Goal: Information Seeking & Learning: Check status

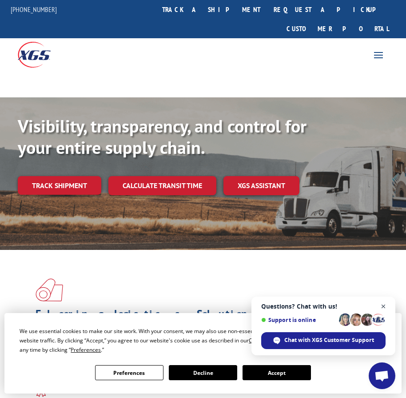
click at [383, 305] on span "Open chat" at bounding box center [383, 306] width 11 height 11
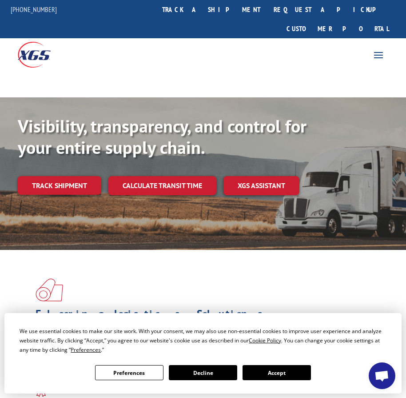
click at [311, 365] on button "Accept" at bounding box center [277, 372] width 68 height 15
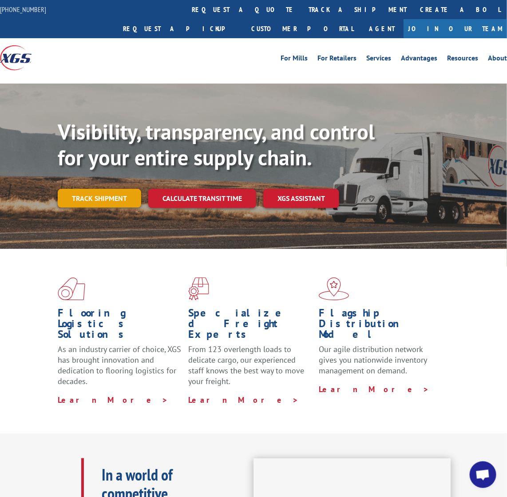
click at [93, 189] on link "Track shipment" at bounding box center [100, 198] width 84 height 19
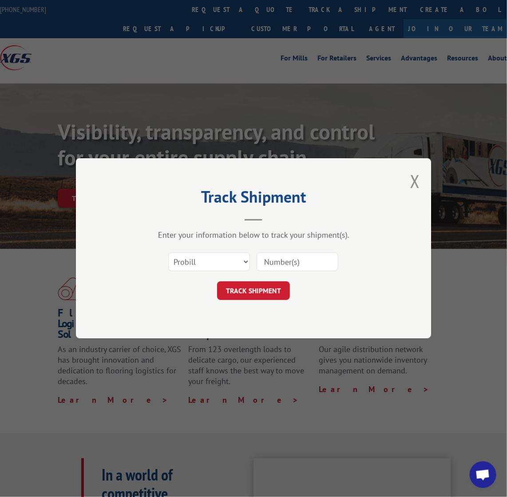
click at [287, 260] on input at bounding box center [298, 262] width 82 height 19
paste input "09801796"
type input "09801796"
click at [260, 283] on button "TRACK SHIPMENT" at bounding box center [253, 291] width 73 height 19
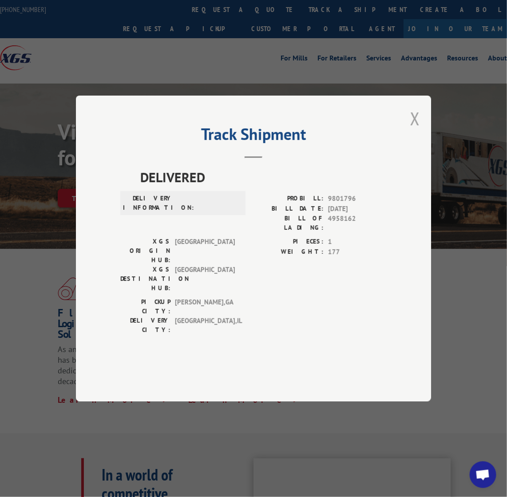
click at [406, 130] on button "Close modal" at bounding box center [415, 119] width 10 height 24
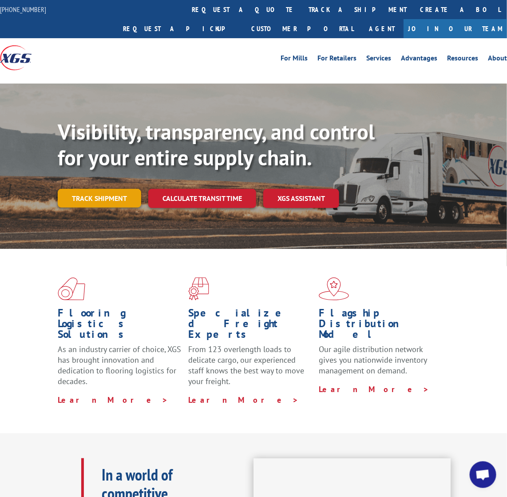
click at [116, 189] on link "Track shipment" at bounding box center [100, 198] width 84 height 19
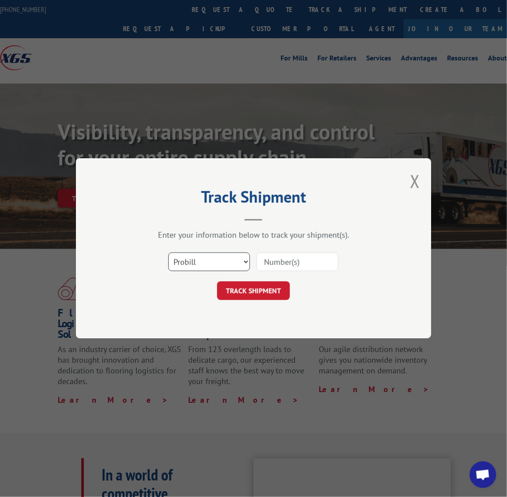
click at [245, 258] on select "Select category... Probill BOL PO" at bounding box center [209, 262] width 82 height 19
select select "po"
click at [168, 253] on select "Select category... Probill BOL PO" at bounding box center [209, 262] width 82 height 19
click at [282, 260] on input at bounding box center [298, 262] width 82 height 19
paste input "09801796"
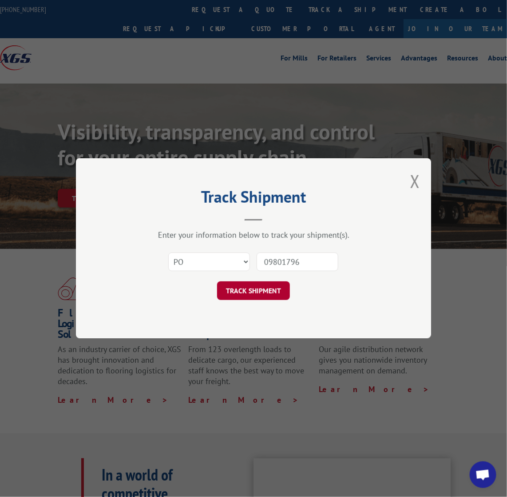
type input "09801796"
click at [251, 295] on button "TRACK SHIPMENT" at bounding box center [253, 291] width 73 height 19
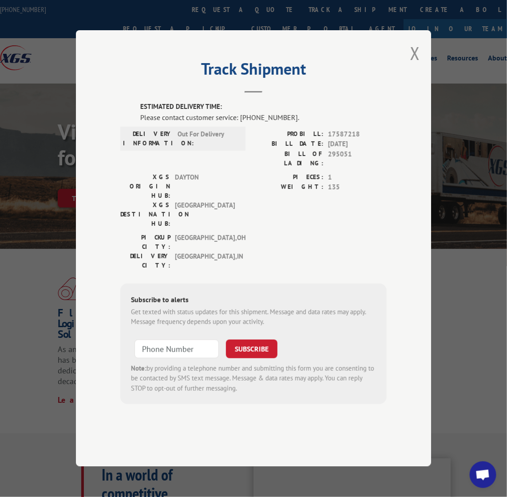
click at [406, 79] on div "Track Shipment ESTIMATED DELIVERY TIME: Please contact customer service: [PHONE…" at bounding box center [253, 248] width 355 height 436
click at [406, 65] on button "Close modal" at bounding box center [415, 53] width 10 height 24
